Goal: Task Accomplishment & Management: Use online tool/utility

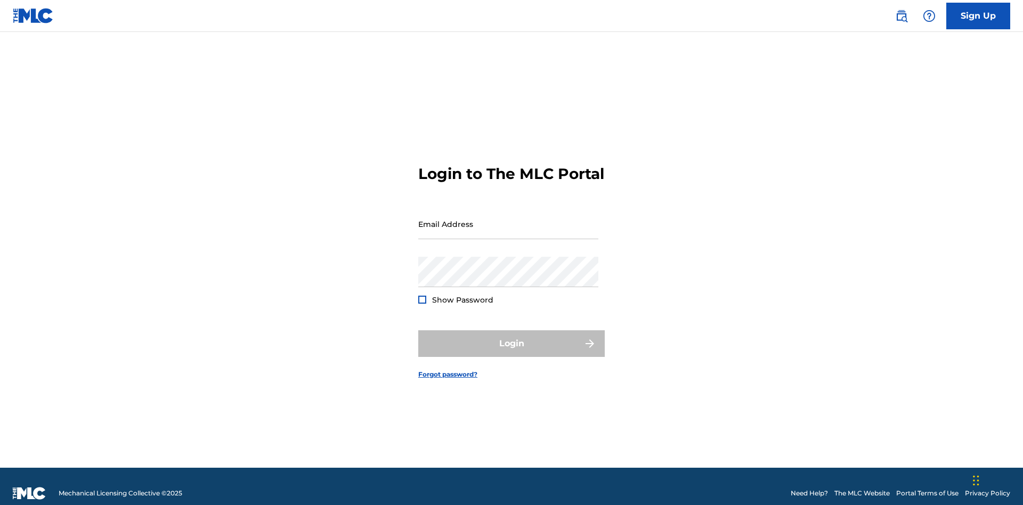
scroll to position [14, 0]
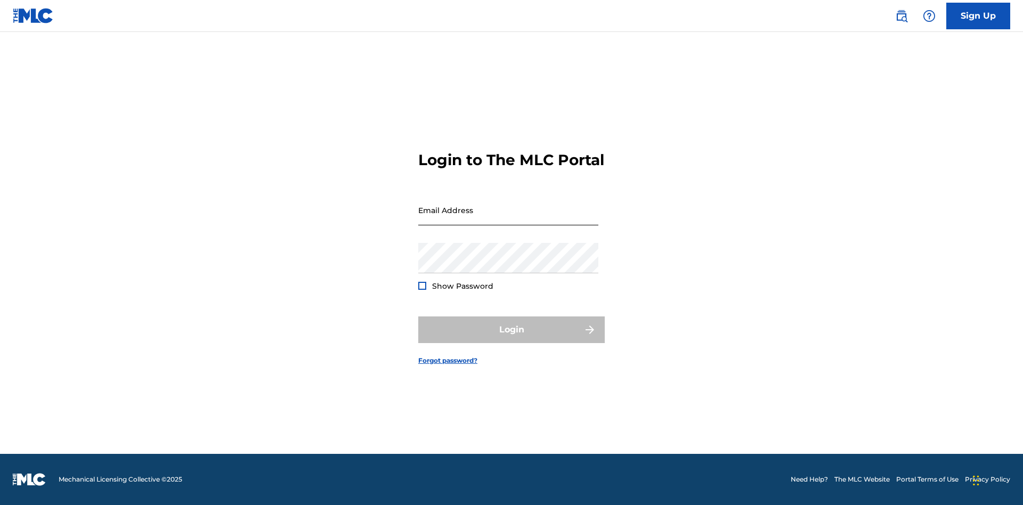
click at [508, 219] on input "Email Address" at bounding box center [508, 210] width 180 height 30
type input "[EMAIL_ADDRESS][DOMAIN_NAME]"
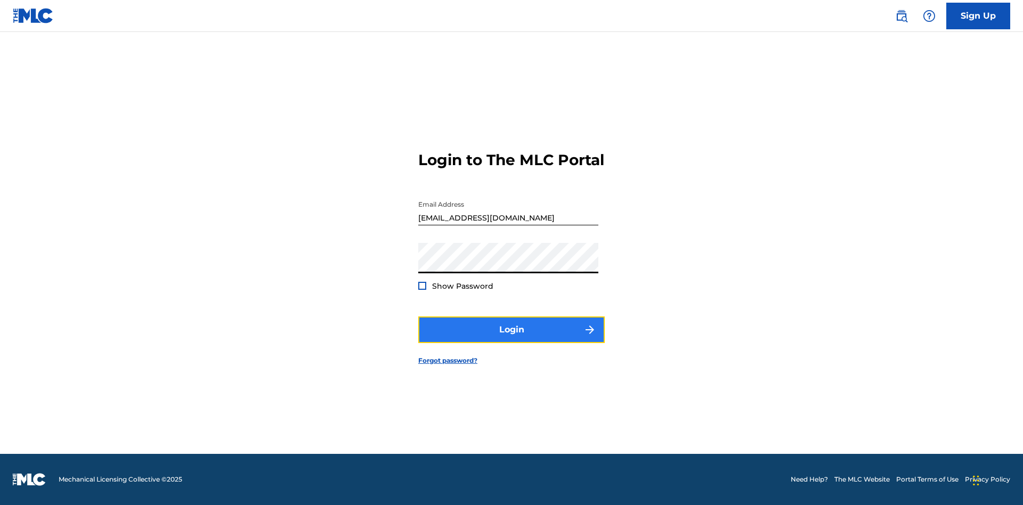
click at [511, 339] on button "Login" at bounding box center [511, 329] width 186 height 27
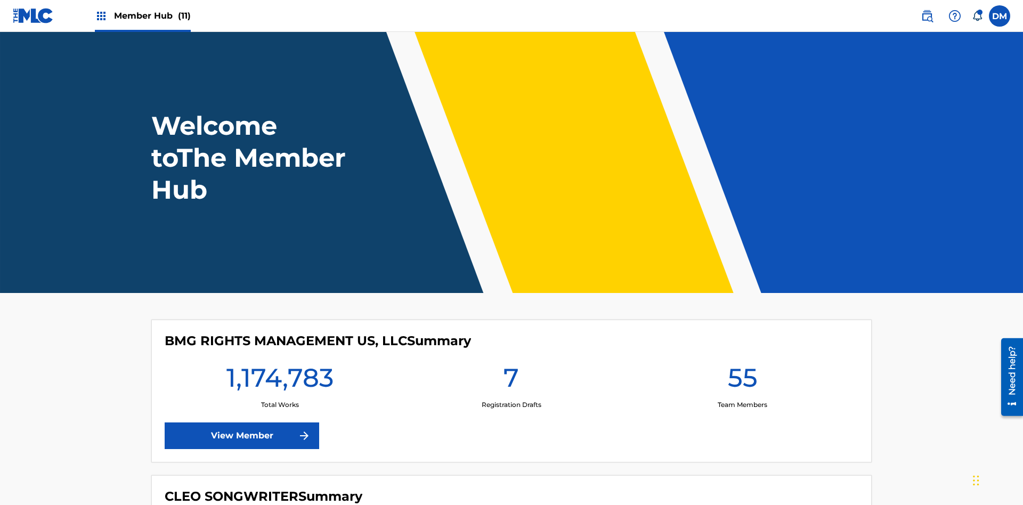
click at [152, 15] on span "Member Hub (11)" at bounding box center [152, 16] width 77 height 12
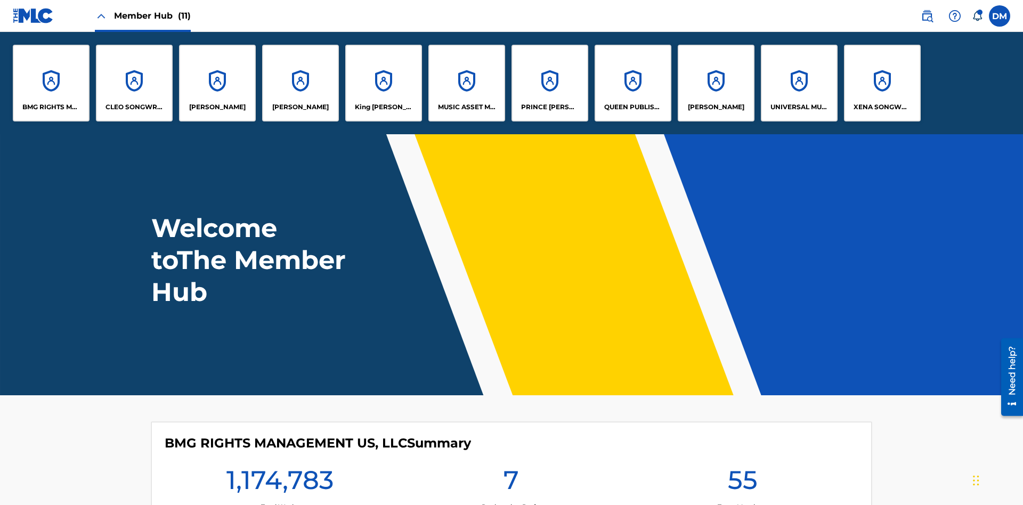
scroll to position [38, 0]
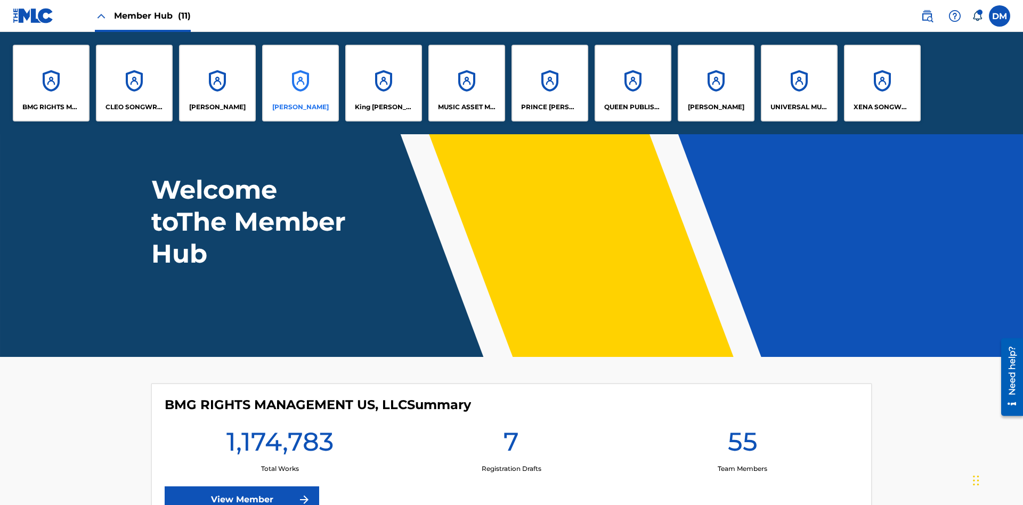
click at [300, 107] on p "[PERSON_NAME]" at bounding box center [300, 107] width 56 height 10
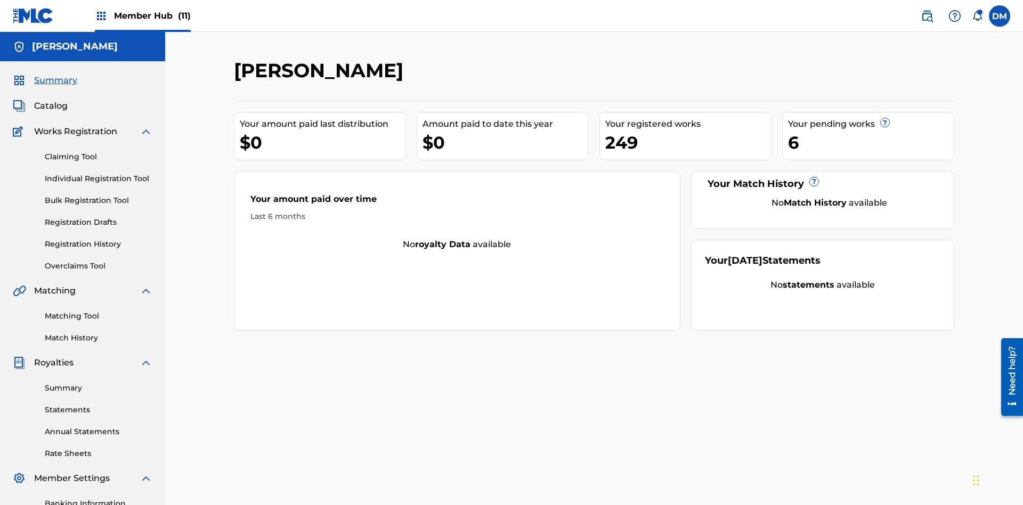
scroll to position [156, 0]
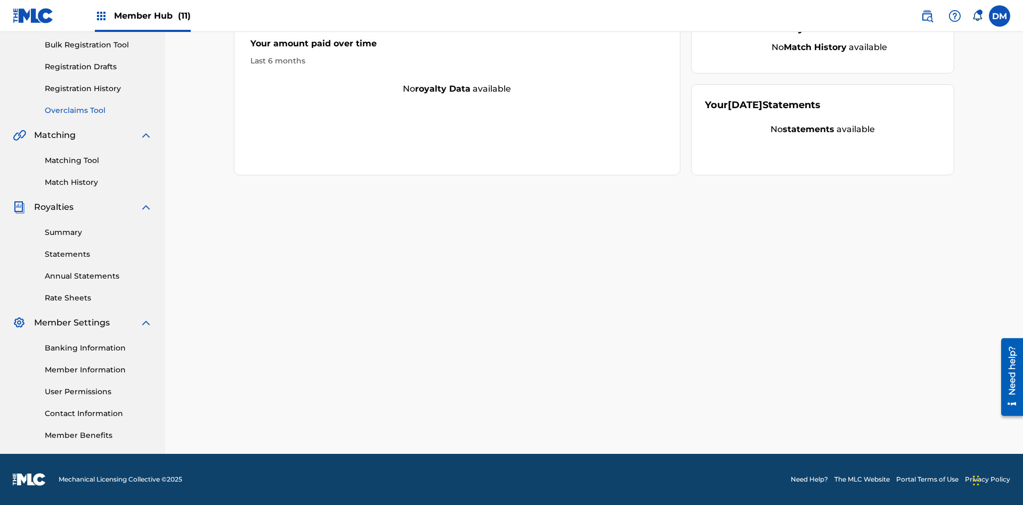
click at [99, 110] on link "Overclaims Tool" at bounding box center [99, 110] width 108 height 11
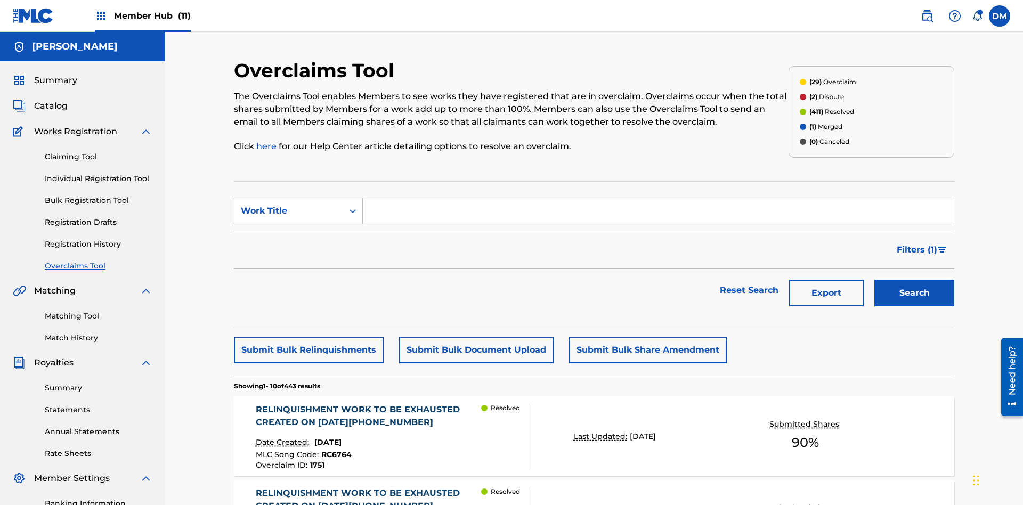
scroll to position [137, 0]
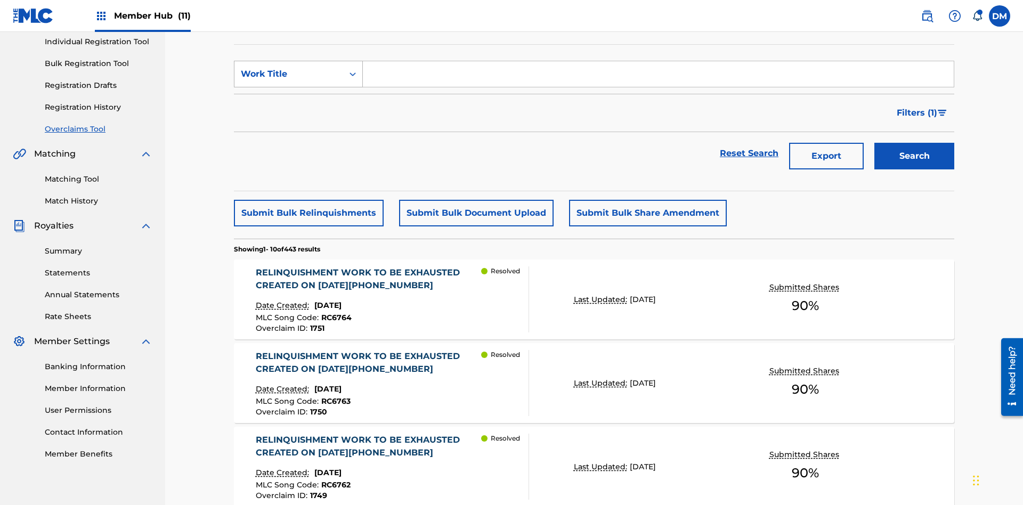
click at [289, 74] on div "Work Title" at bounding box center [289, 74] width 96 height 13
click at [298, 127] on div "Overclaim ID" at bounding box center [298, 127] width 128 height 27
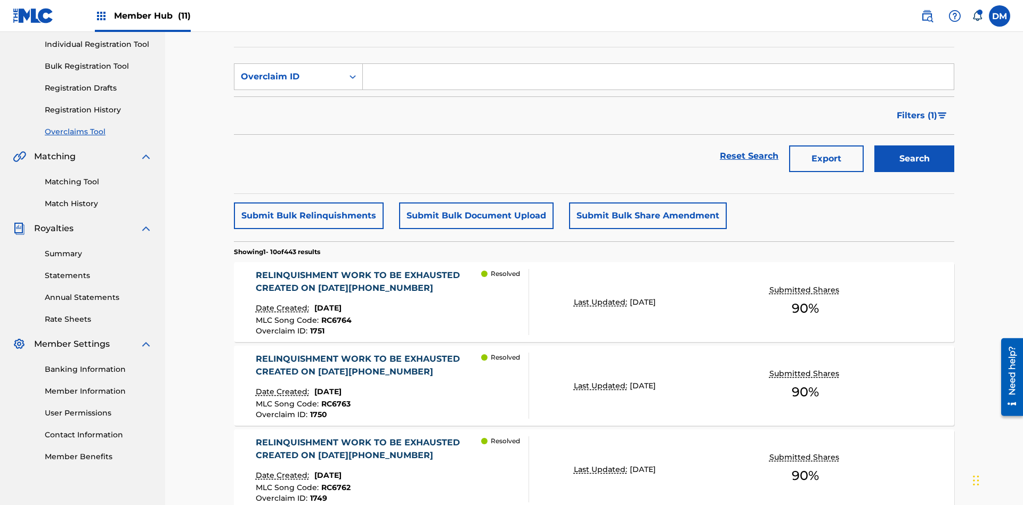
click at [658, 77] on input "Search Form" at bounding box center [658, 77] width 591 height 26
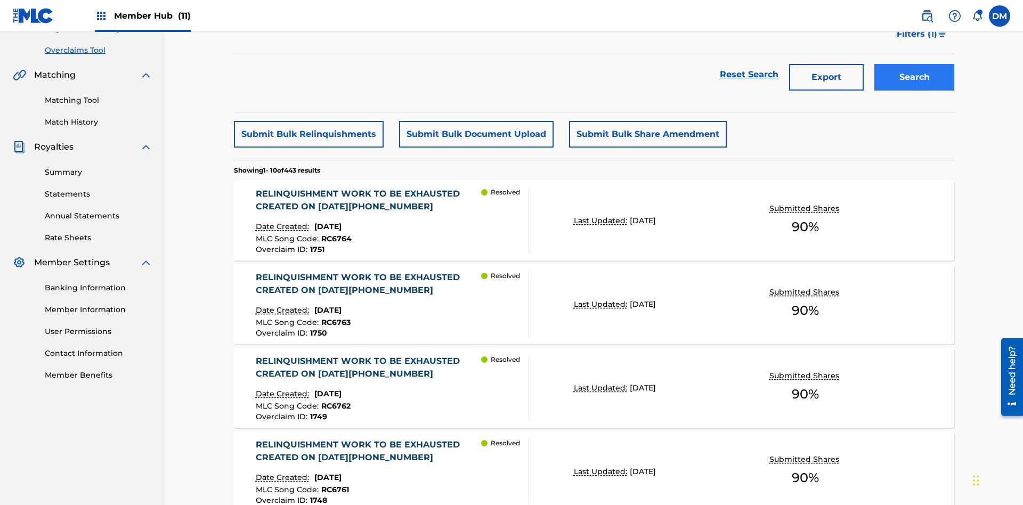
type input "1436"
click at [914, 77] on button "Search" at bounding box center [914, 77] width 80 height 27
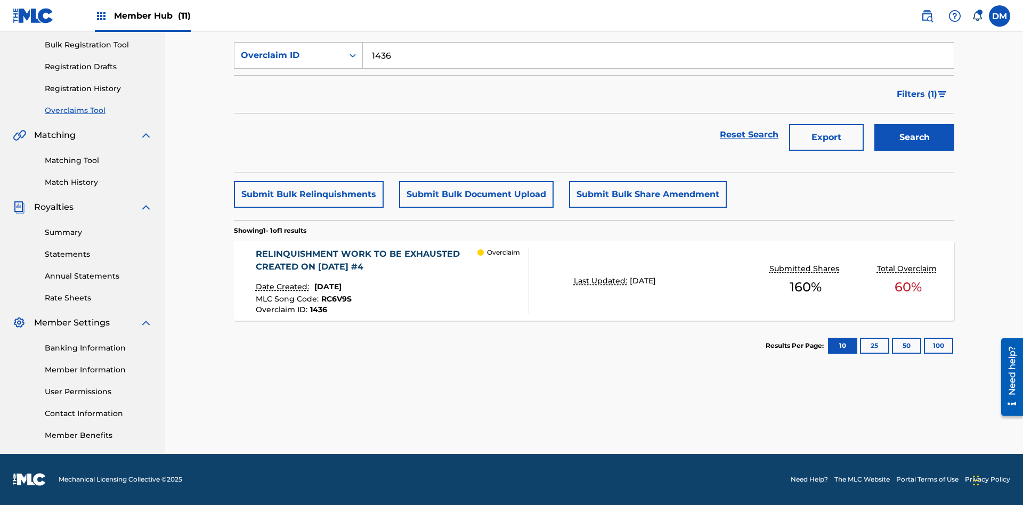
click at [366, 260] on div "RELINQUISHMENT WORK TO BE EXHAUSTED CREATED ON [DATE] #4" at bounding box center [367, 261] width 222 height 26
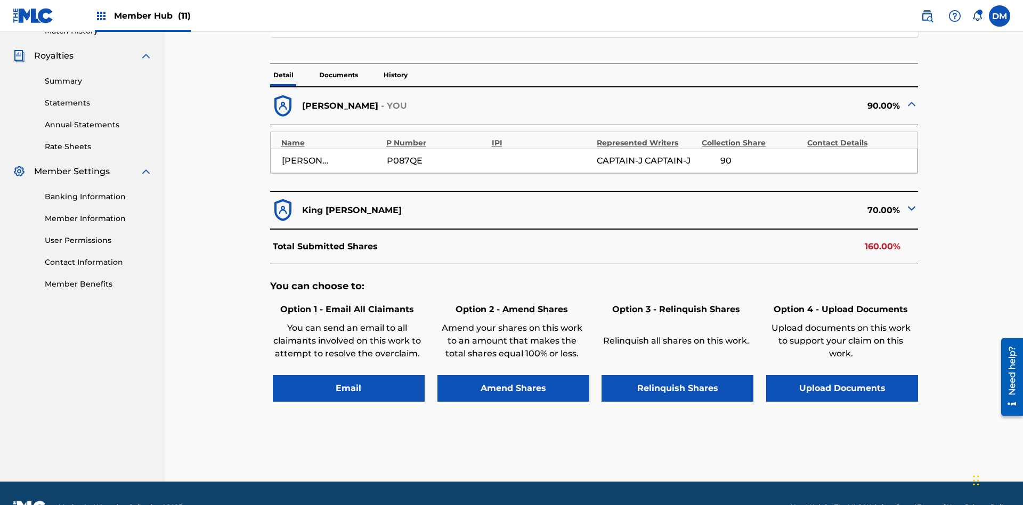
click at [338, 75] on p "Documents" at bounding box center [338, 75] width 45 height 22
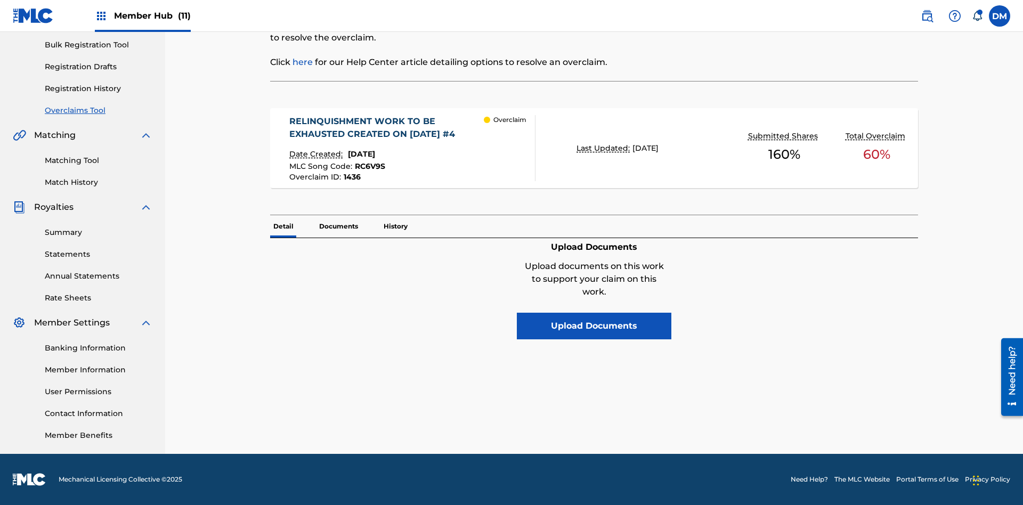
scroll to position [156, 0]
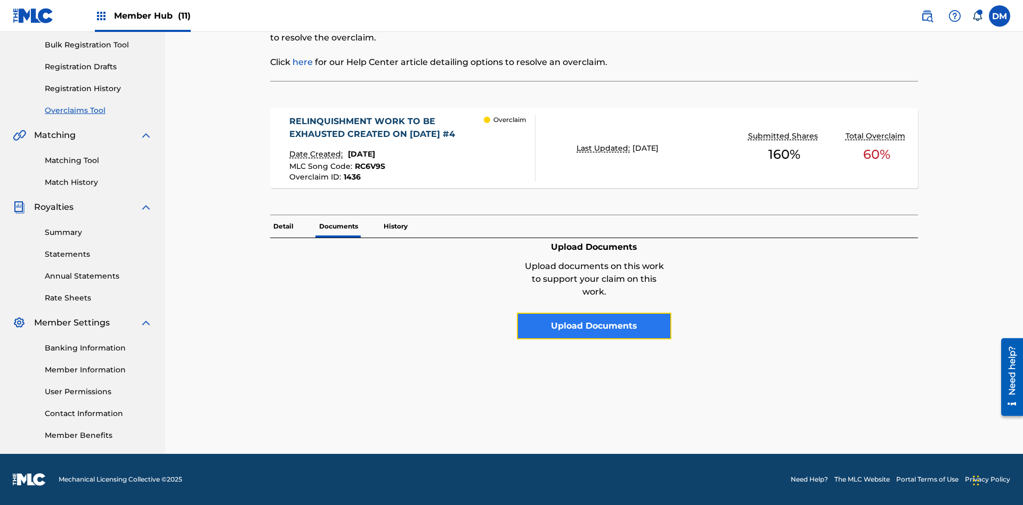
click at [594, 326] on button "Upload Documents" at bounding box center [594, 326] width 154 height 27
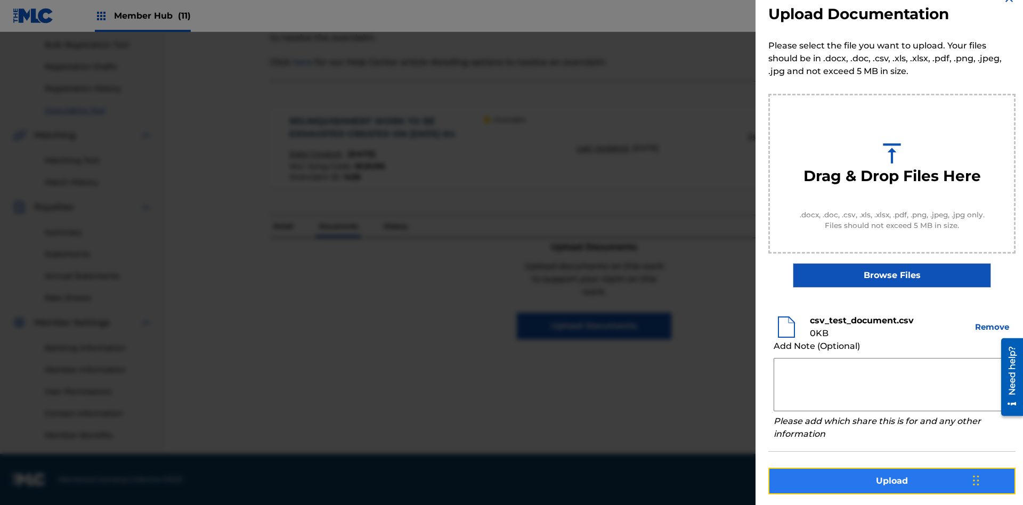
click at [892, 479] on button "Upload" at bounding box center [891, 481] width 247 height 27
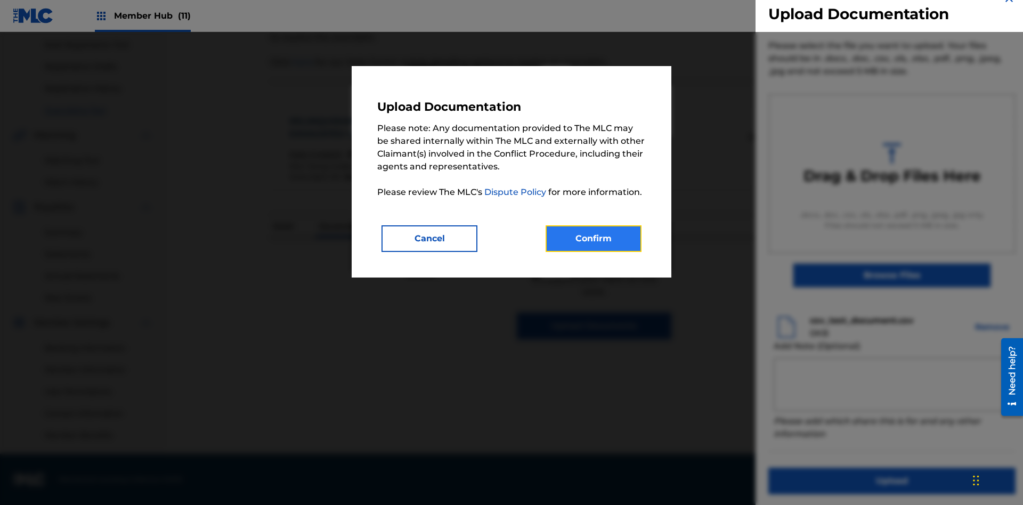
click at [593, 238] on button "Confirm" at bounding box center [593, 238] width 96 height 27
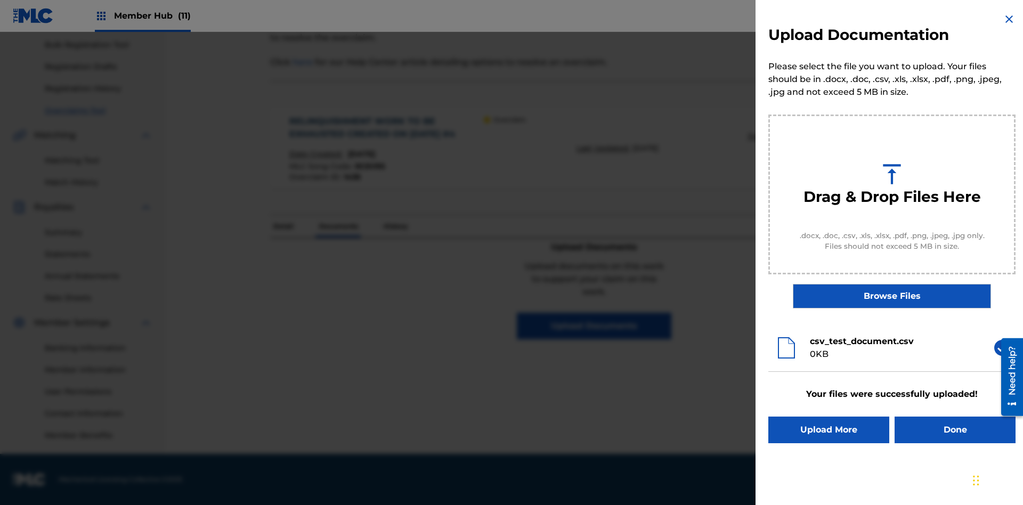
scroll to position [0, 0]
click at [828, 430] on button "Upload More" at bounding box center [828, 430] width 121 height 27
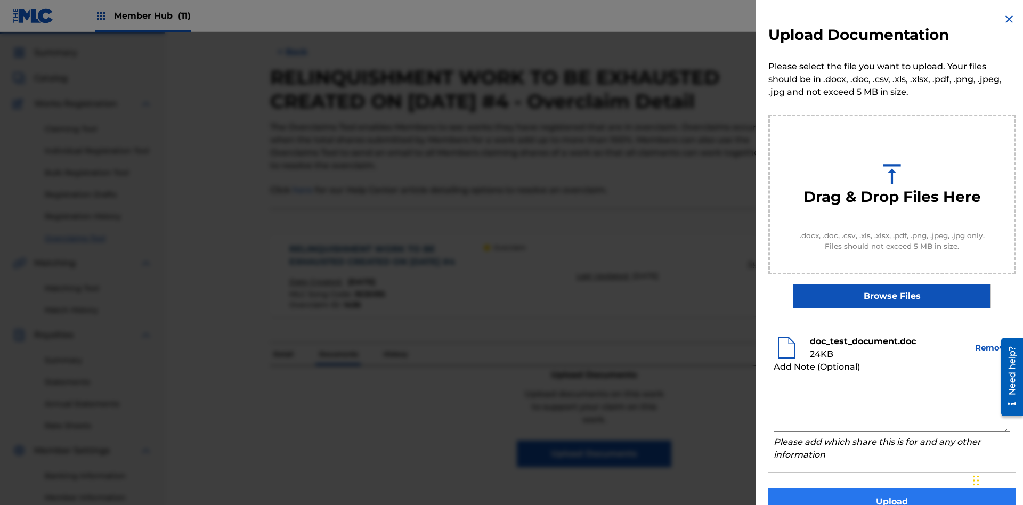
scroll to position [21, 0]
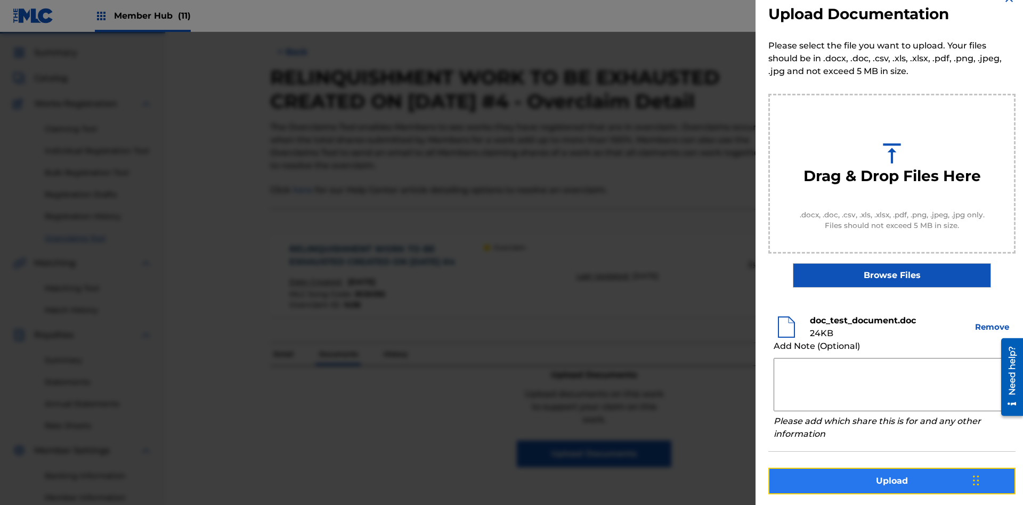
click at [892, 479] on button "Upload" at bounding box center [891, 481] width 247 height 27
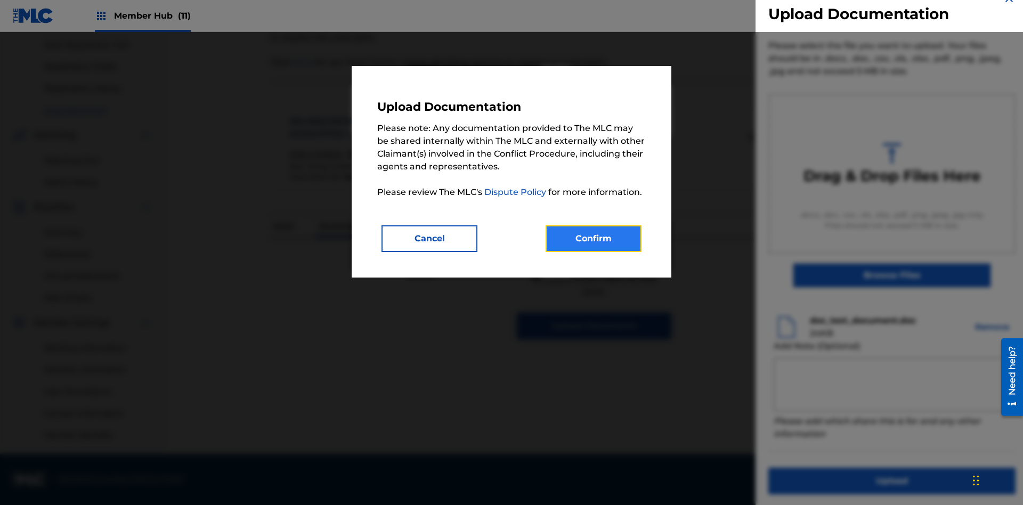
click at [593, 238] on button "Confirm" at bounding box center [593, 238] width 96 height 27
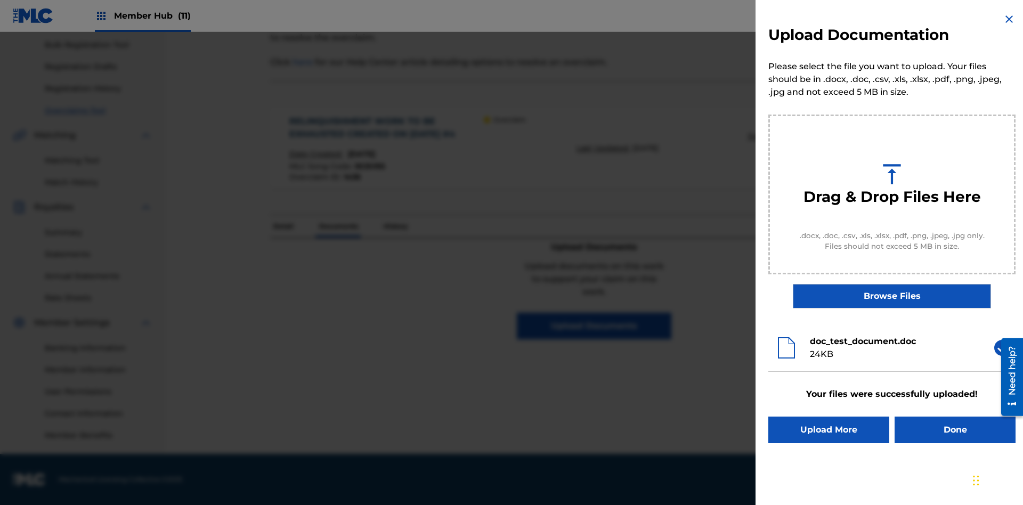
scroll to position [0, 0]
click at [828, 430] on button "Upload More" at bounding box center [828, 430] width 121 height 27
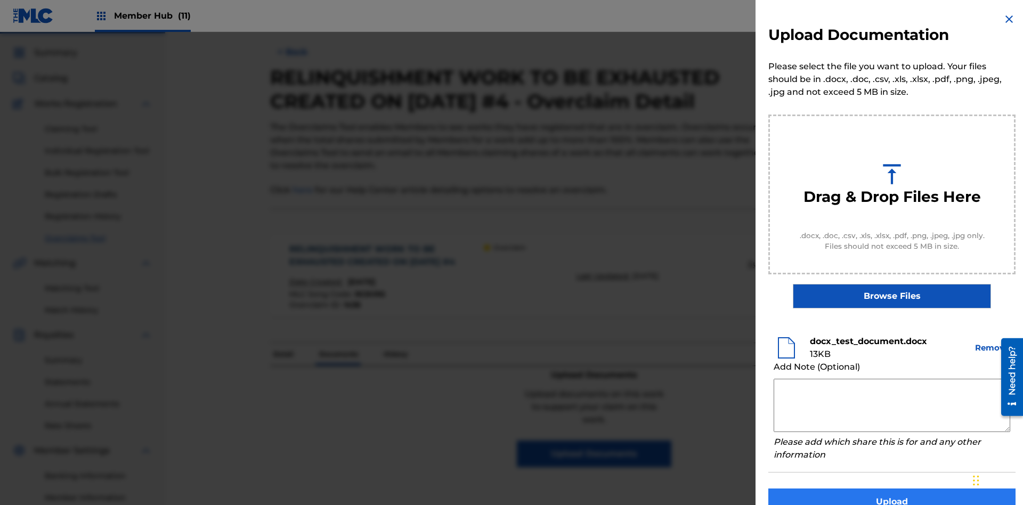
scroll to position [21, 0]
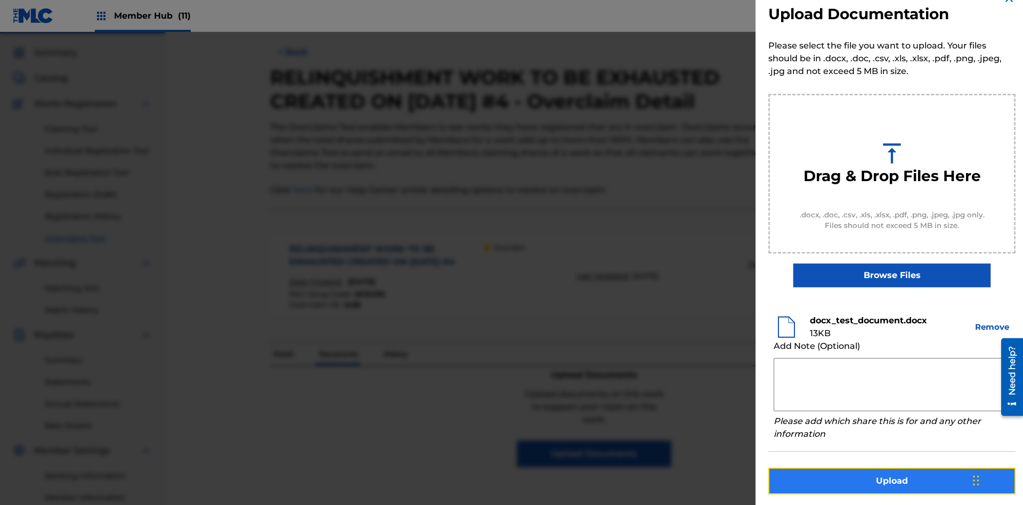
click at [892, 479] on button "Upload" at bounding box center [891, 481] width 247 height 27
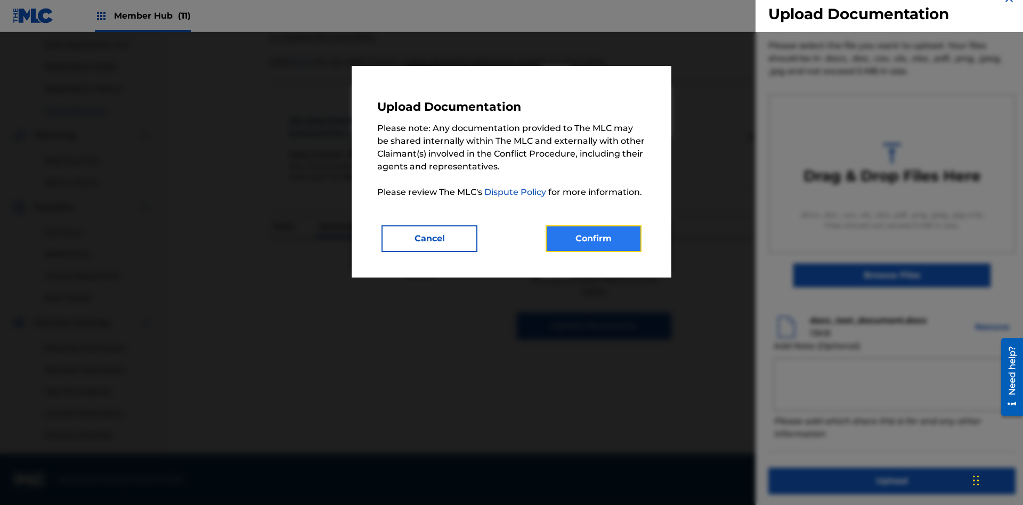
click at [593, 238] on button "Confirm" at bounding box center [593, 238] width 96 height 27
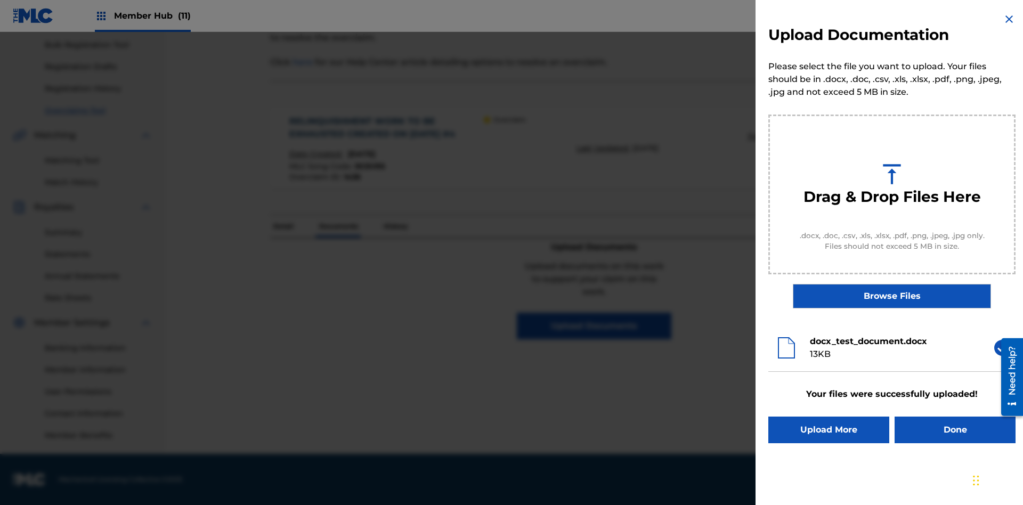
scroll to position [0, 0]
click at [828, 430] on button "Upload More" at bounding box center [828, 430] width 121 height 27
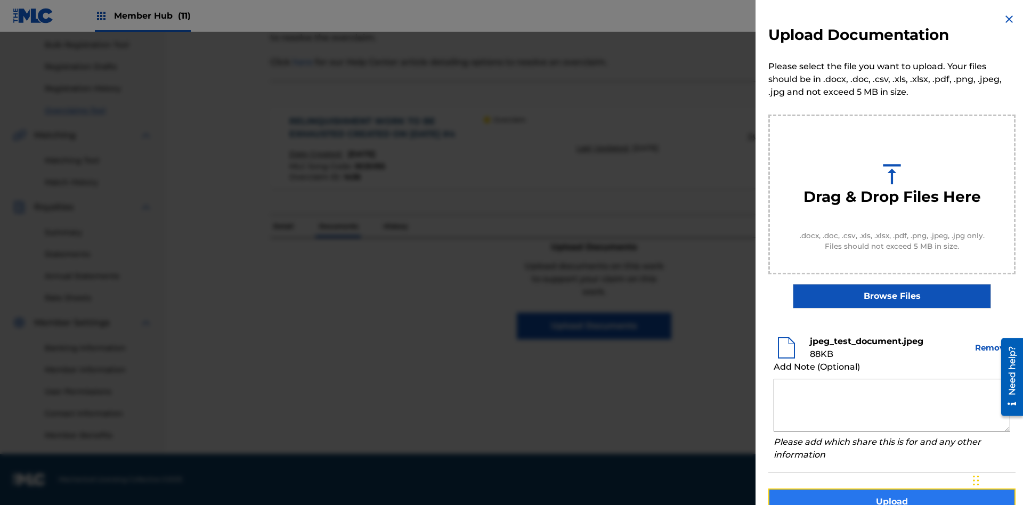
click at [892, 488] on button "Upload" at bounding box center [891, 501] width 247 height 27
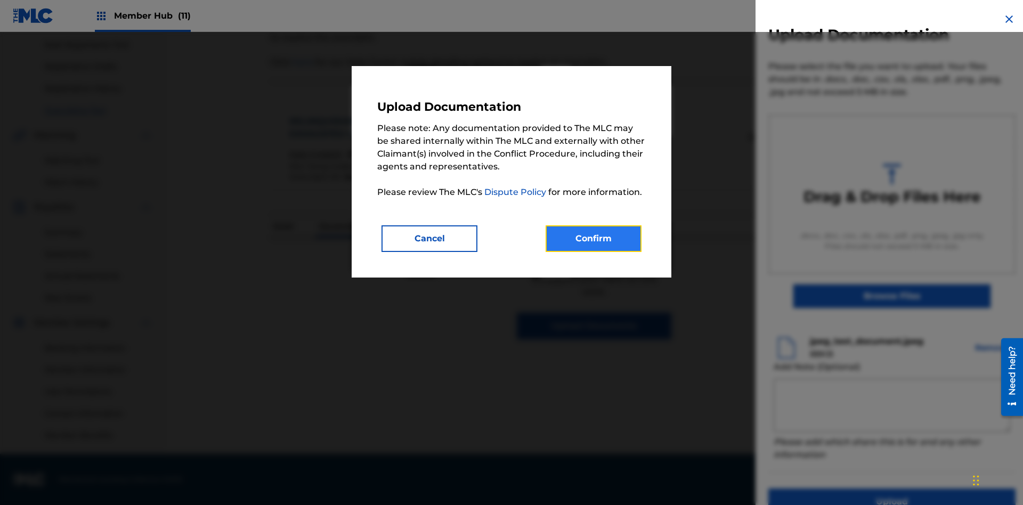
click at [593, 238] on button "Confirm" at bounding box center [593, 238] width 96 height 27
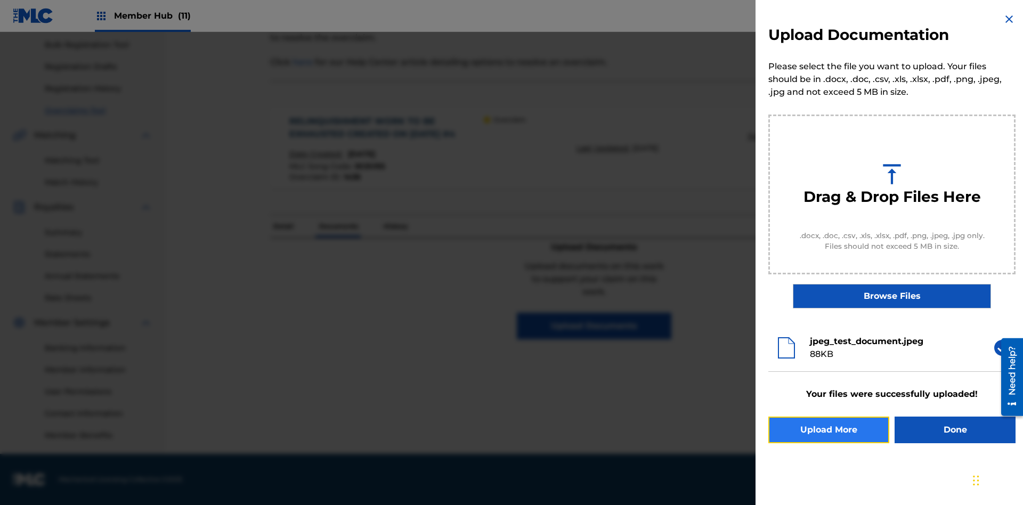
click at [828, 430] on button "Upload More" at bounding box center [828, 430] width 121 height 27
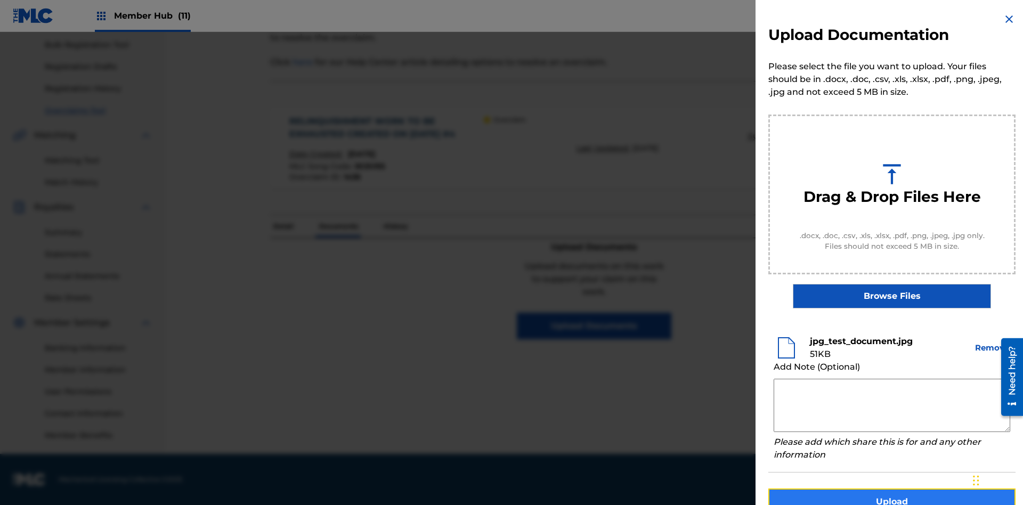
click at [892, 488] on button "Upload" at bounding box center [891, 501] width 247 height 27
click at [828, 488] on button "Upload" at bounding box center [891, 501] width 247 height 27
click at [892, 488] on button "Upload" at bounding box center [891, 501] width 247 height 27
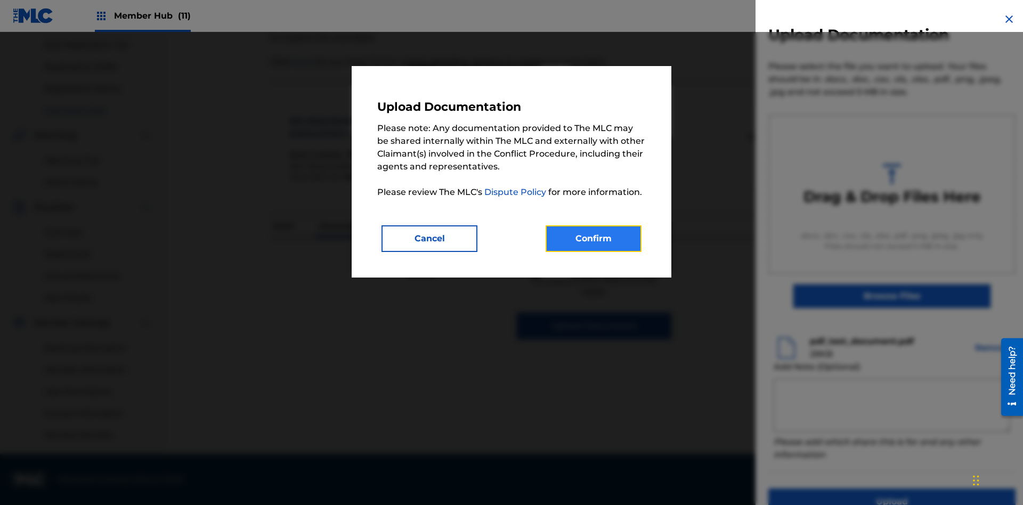
click at [593, 238] on button "Confirm" at bounding box center [593, 238] width 96 height 27
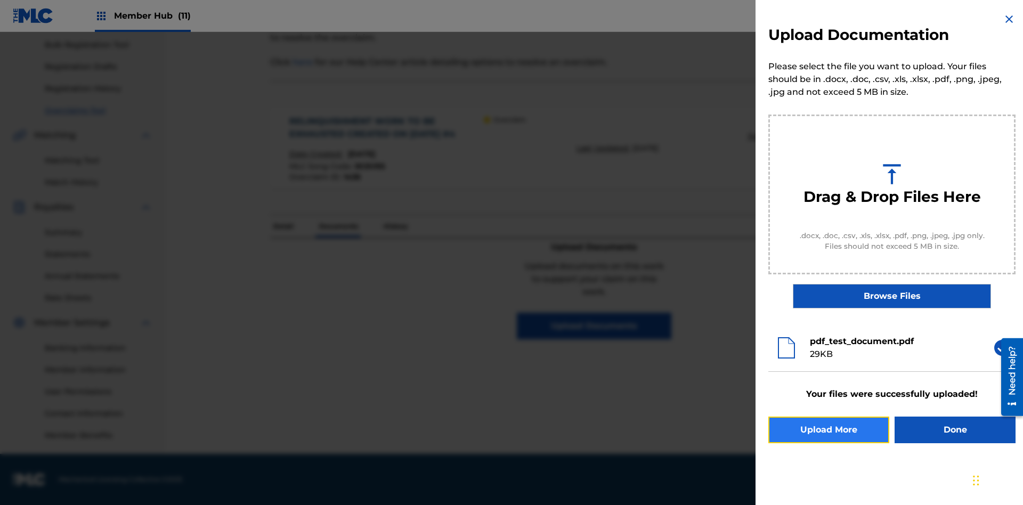
click at [828, 430] on button "Upload More" at bounding box center [828, 430] width 121 height 27
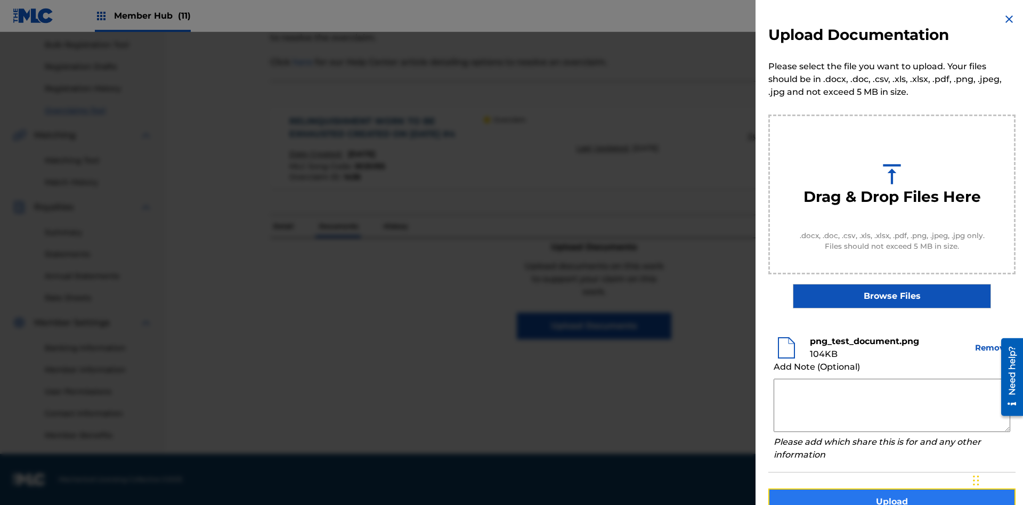
click at [892, 488] on button "Upload" at bounding box center [891, 501] width 247 height 27
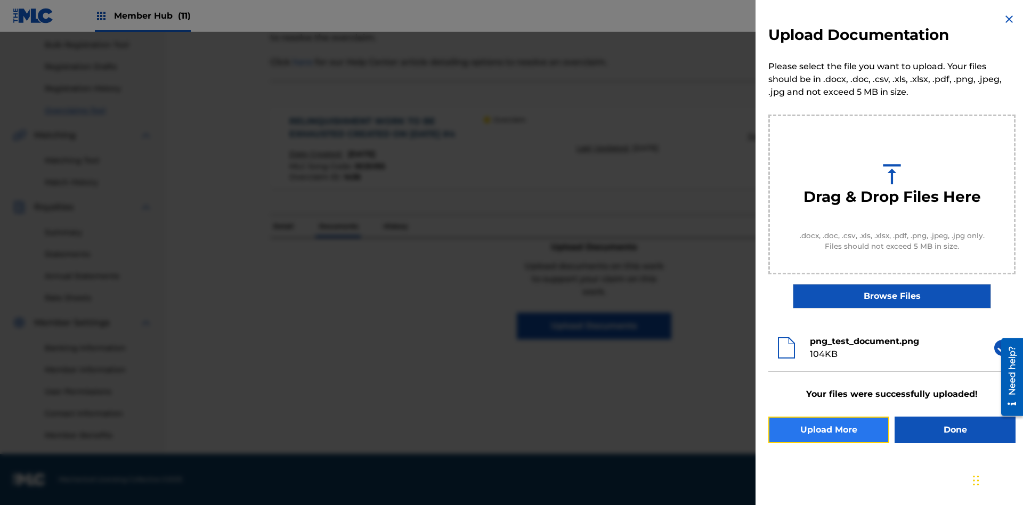
click at [828, 430] on button "Upload More" at bounding box center [828, 430] width 121 height 27
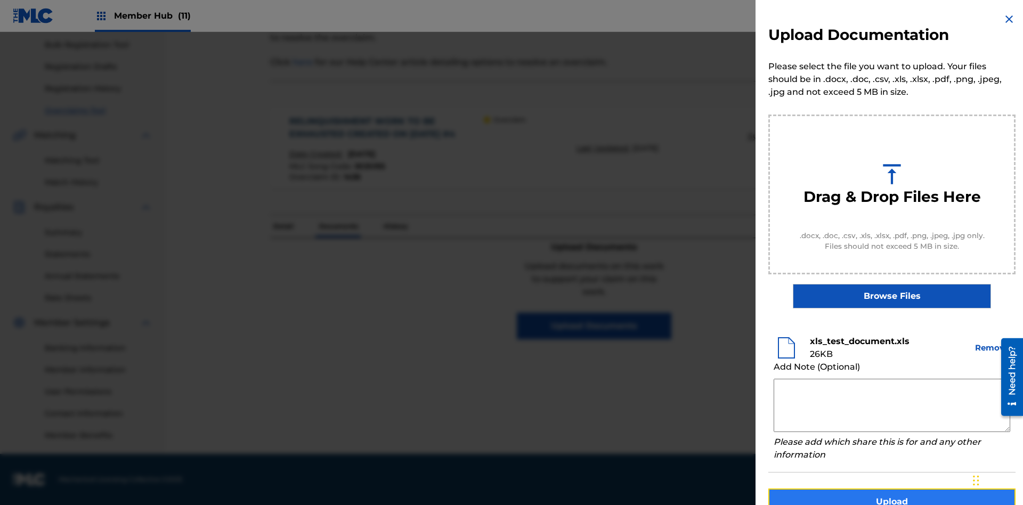
click at [892, 488] on button "Upload" at bounding box center [891, 501] width 247 height 27
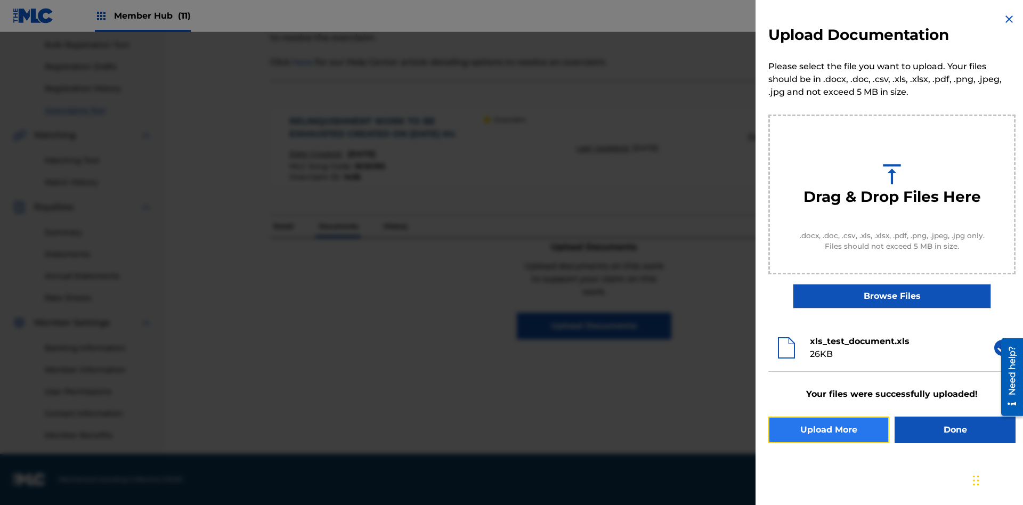
click at [828, 430] on button "Upload More" at bounding box center [828, 430] width 121 height 27
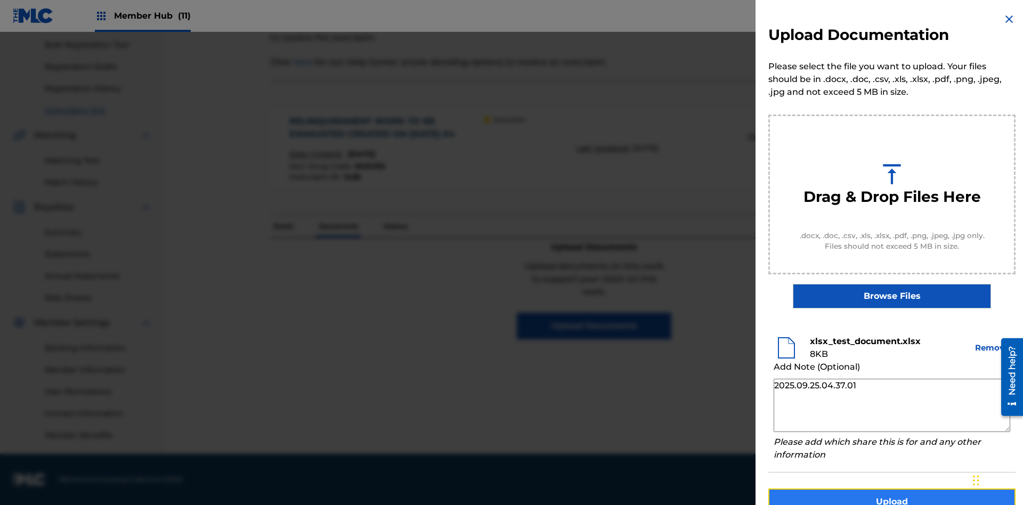
click at [892, 488] on button "Upload" at bounding box center [891, 501] width 247 height 27
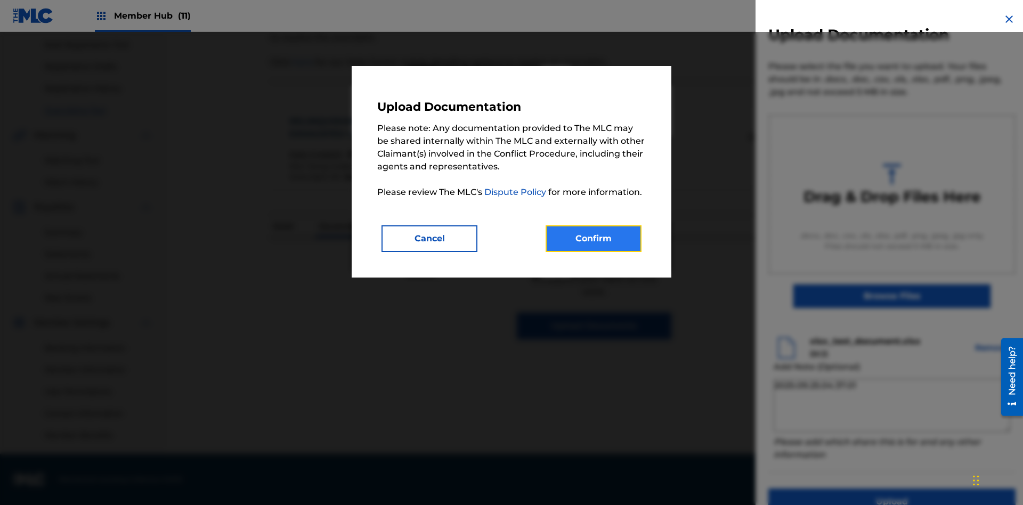
click at [593, 238] on button "Confirm" at bounding box center [593, 238] width 96 height 27
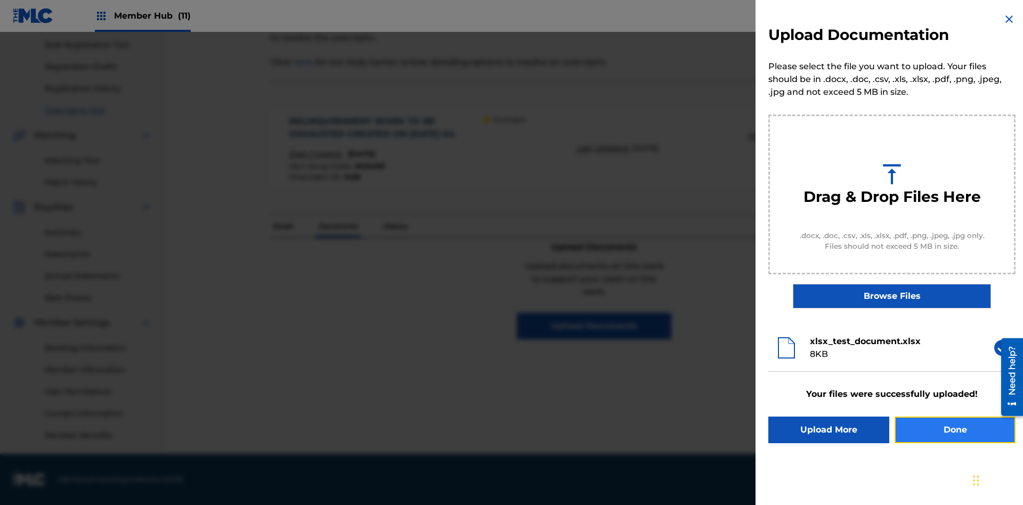
click at [954, 430] on button "Done" at bounding box center [954, 430] width 121 height 27
click at [338, 215] on p "Documents" at bounding box center [338, 226] width 45 height 22
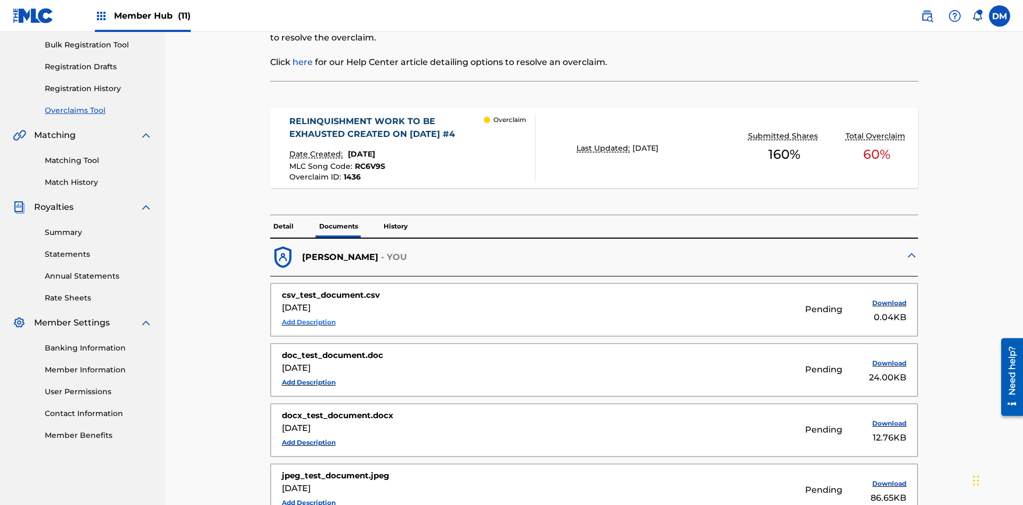
click at [308, 314] on button "Add Description" at bounding box center [309, 322] width 54 height 16
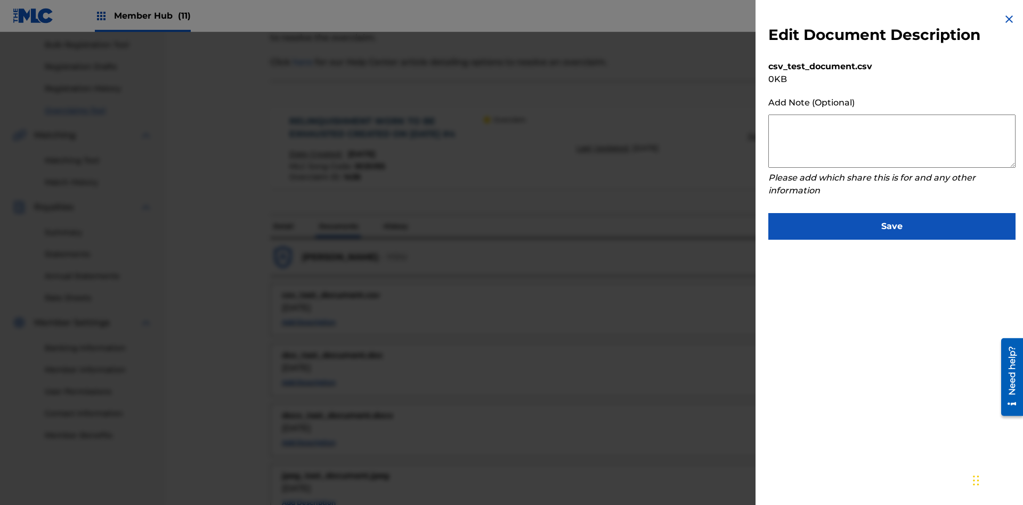
click at [892, 141] on textarea at bounding box center [891, 141] width 247 height 53
type textarea "2025.09.25.04.40.53"
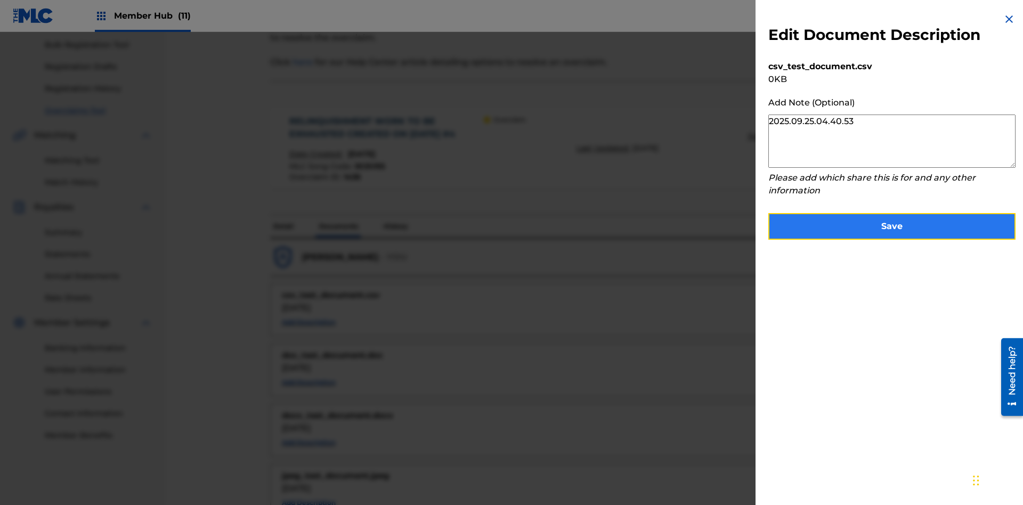
click at [892, 224] on button "Save" at bounding box center [891, 226] width 247 height 27
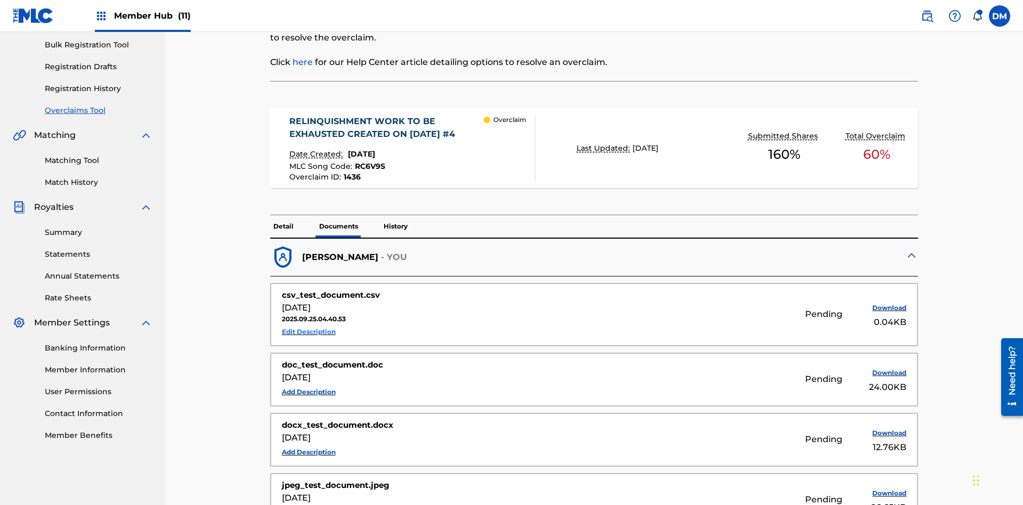
click at [308, 324] on button "Edit Description" at bounding box center [309, 332] width 54 height 16
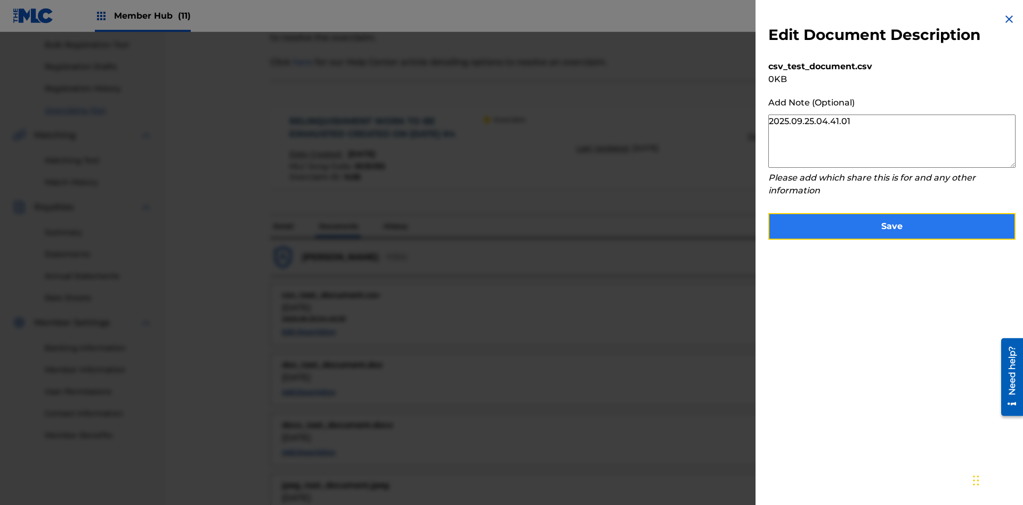
click at [892, 224] on button "Save" at bounding box center [891, 226] width 247 height 27
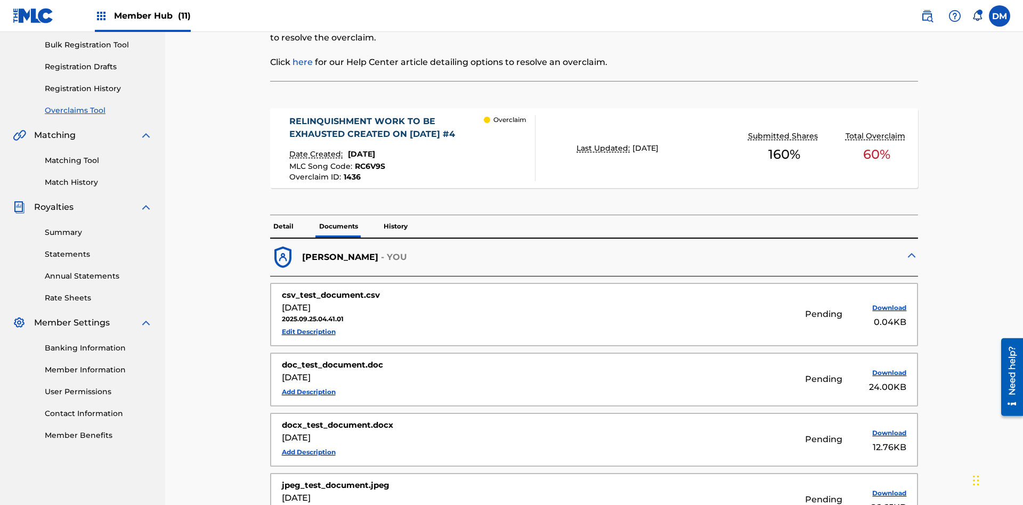
click at [395, 215] on p "History" at bounding box center [395, 226] width 30 height 22
